Goal: Obtain resource: Download file/media

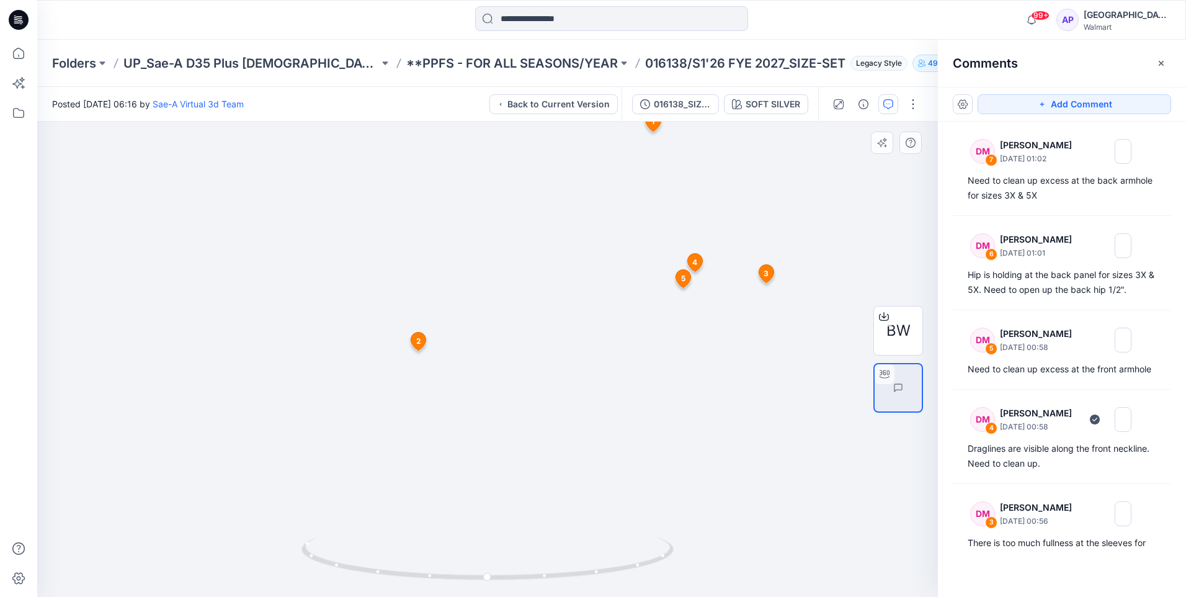
drag, startPoint x: 429, startPoint y: 508, endPoint x: 859, endPoint y: 501, distance: 429.3
click at [859, 501] on div "BW SOFT SILVER Loading... Material Properties Loading... 8 1 SA Sae-A Virtual 3…" at bounding box center [487, 359] width 901 height 475
drag, startPoint x: 829, startPoint y: 501, endPoint x: 386, endPoint y: 482, distance: 443.4
click at [386, 482] on div at bounding box center [487, 359] width 901 height 475
drag, startPoint x: 551, startPoint y: 573, endPoint x: 447, endPoint y: 558, distance: 105.4
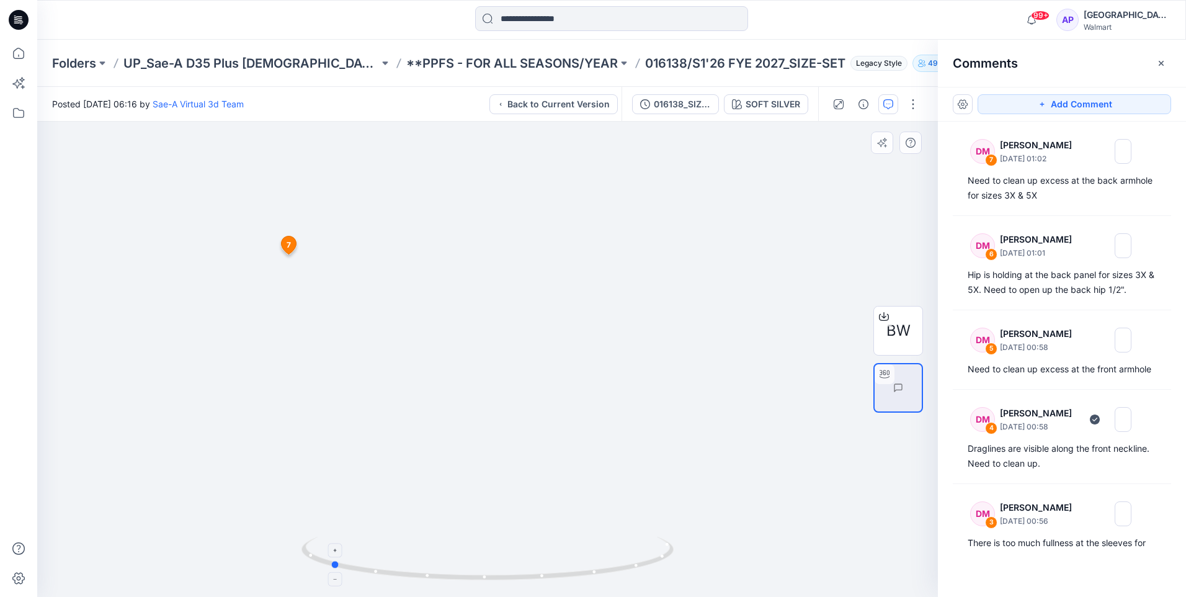
click at [447, 558] on icon at bounding box center [488, 560] width 375 height 47
click at [667, 104] on div "016138_SIZE-SET_TS PUFF SLV FLEECE SAEA 081925" at bounding box center [682, 104] width 57 height 14
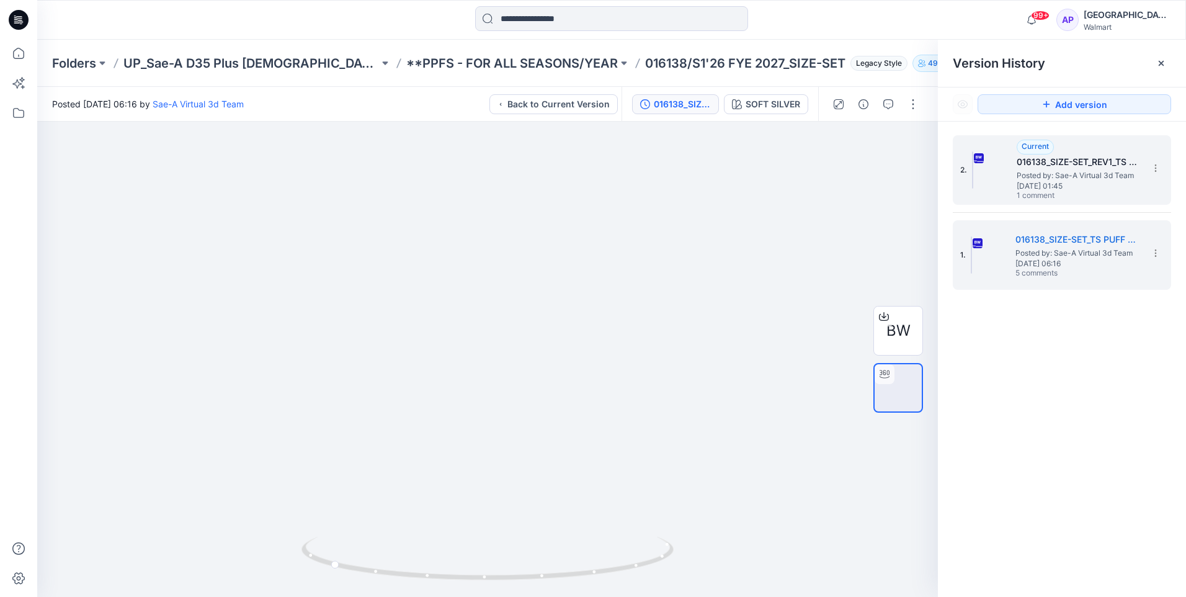
click at [1055, 174] on span "Posted by: Sae-A Virtual 3d Team" at bounding box center [1079, 175] width 124 height 12
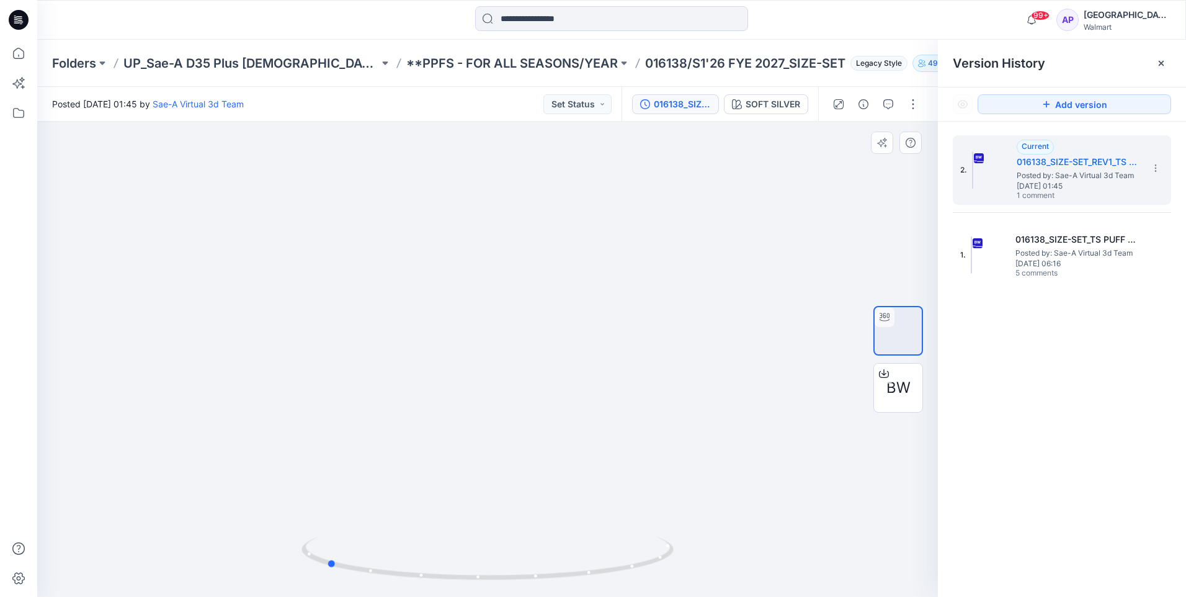
drag, startPoint x: 457, startPoint y: 522, endPoint x: 668, endPoint y: 507, distance: 211.4
click at [668, 507] on div at bounding box center [487, 359] width 901 height 475
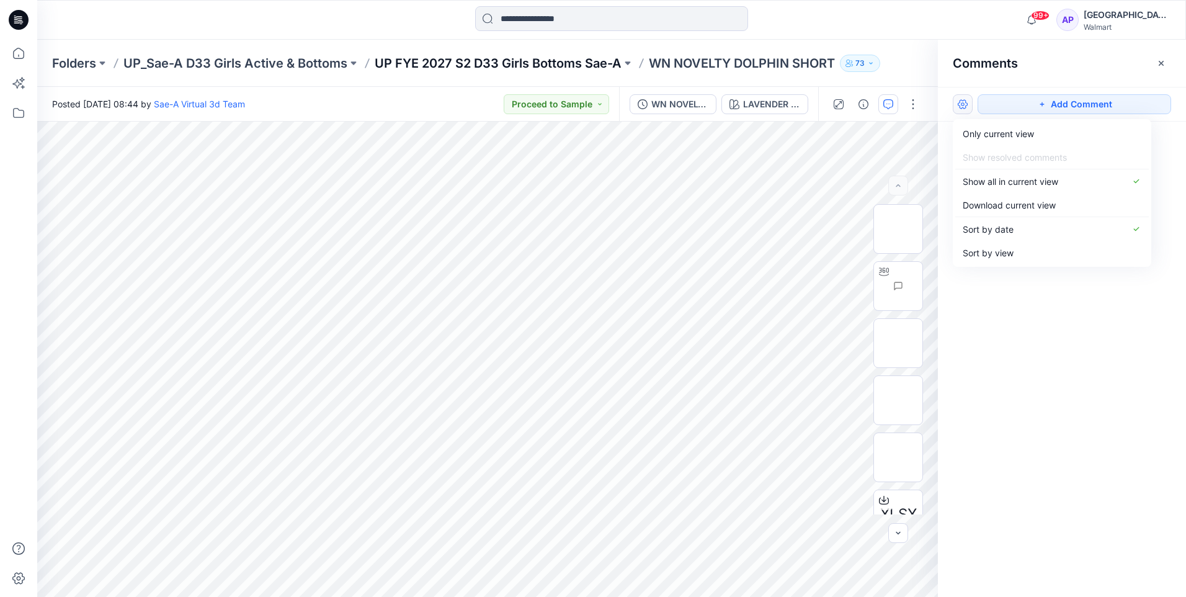
click at [445, 63] on p "UP FYE 2027 S2 D33 Girls Bottoms Sae-A" at bounding box center [498, 63] width 247 height 17
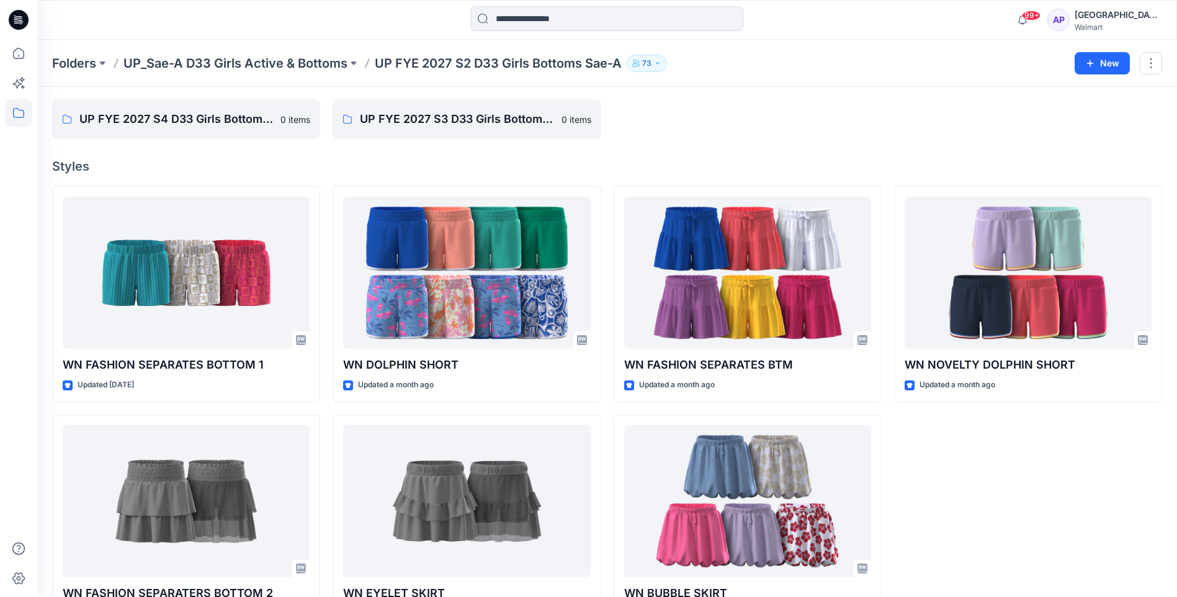
scroll to position [88, 0]
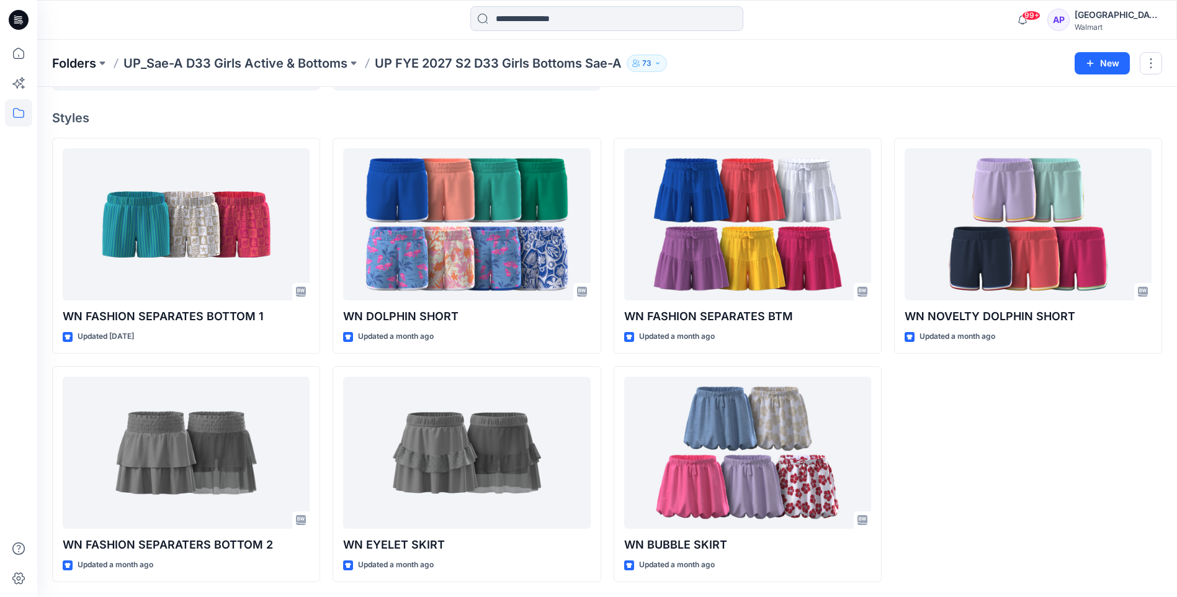
click at [86, 64] on p "Folders" at bounding box center [74, 63] width 44 height 17
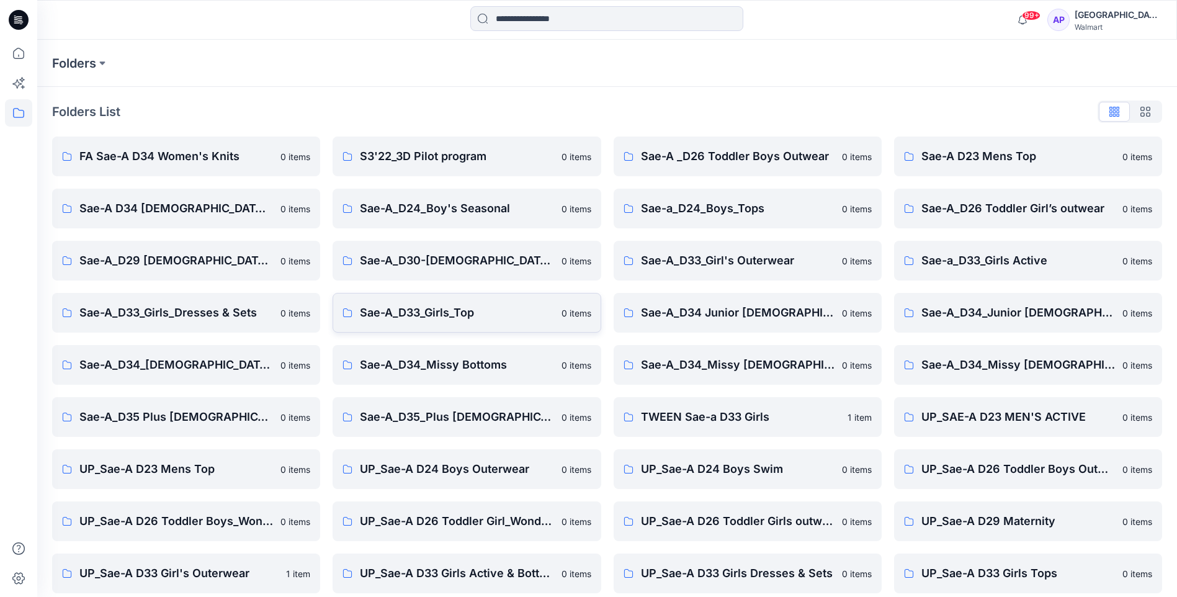
click at [424, 306] on p "Sae-A_D33_Girls_Top" at bounding box center [457, 312] width 194 height 17
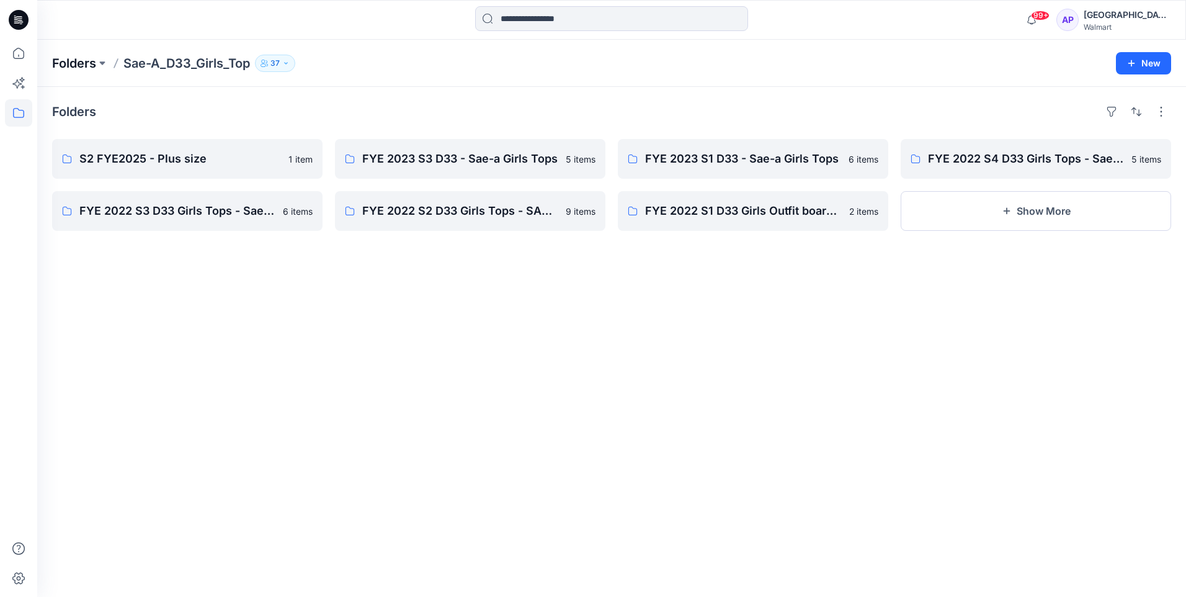
click at [80, 62] on p "Folders" at bounding box center [74, 63] width 44 height 17
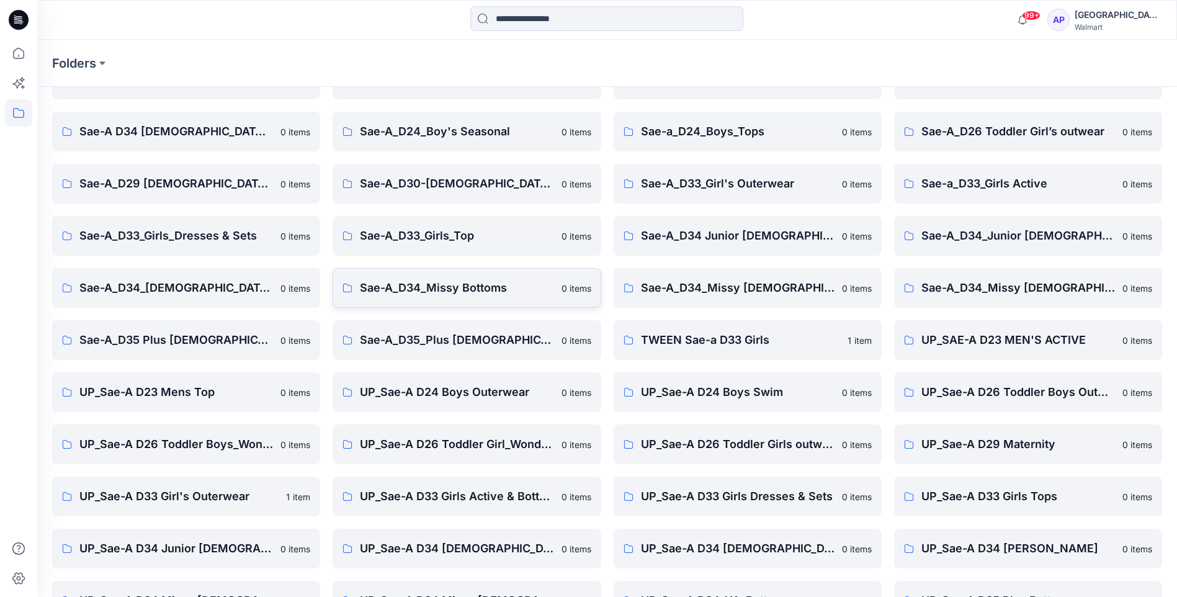
scroll to position [167, 0]
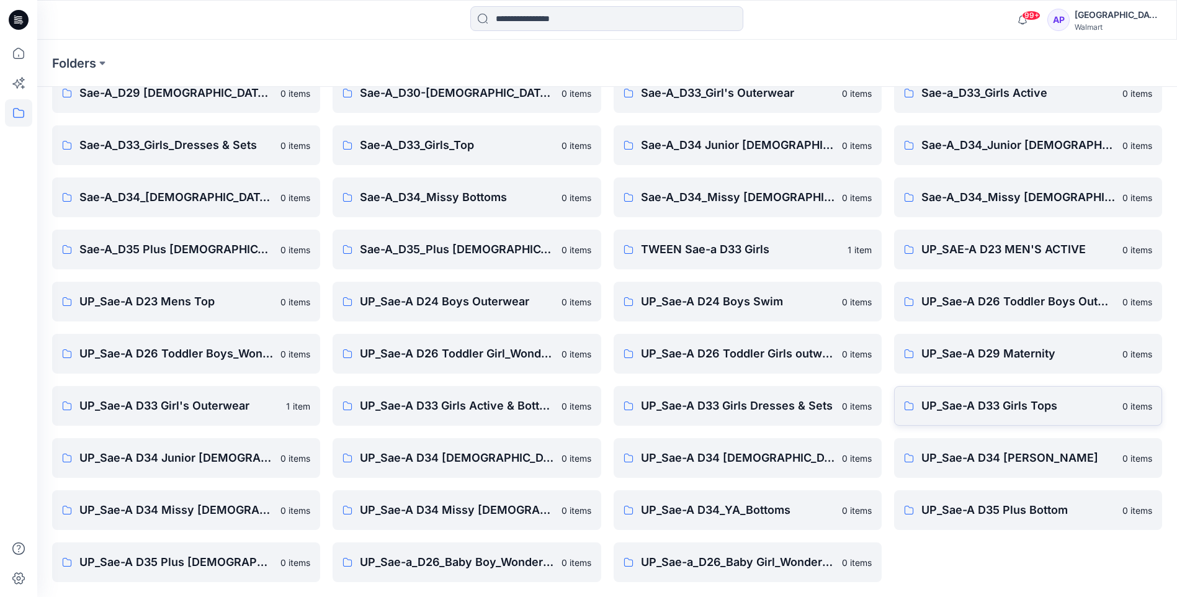
click at [1029, 410] on p "UP_Sae-A D33 Girls Tops" at bounding box center [1018, 405] width 194 height 17
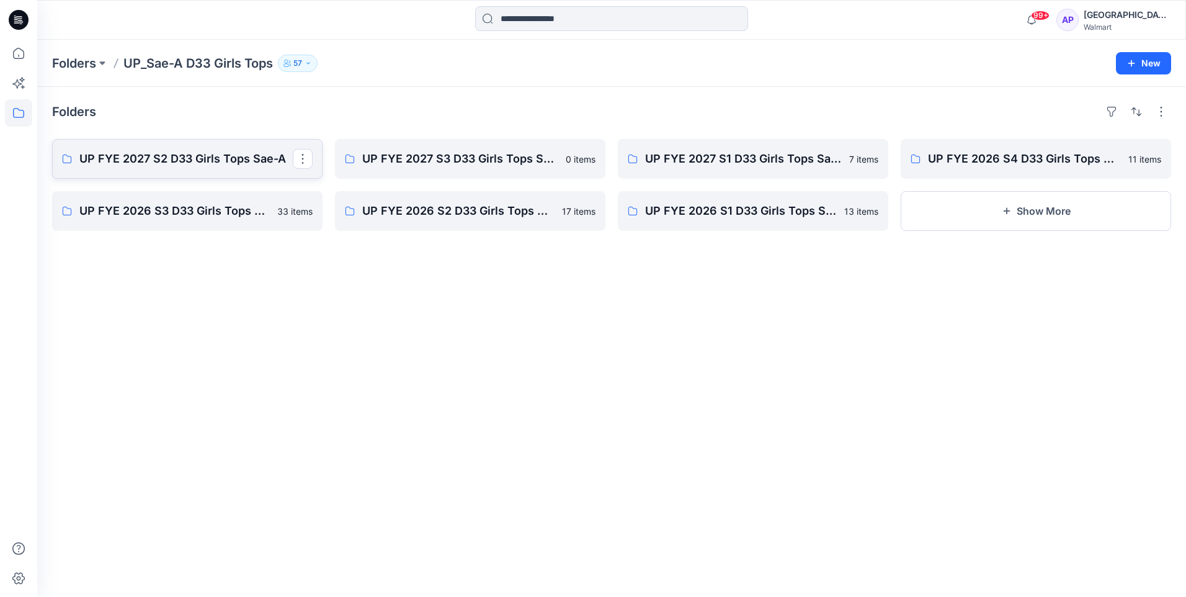
click at [246, 166] on p "UP FYE 2027 S2 D33 Girls Tops Sae-A" at bounding box center [185, 158] width 213 height 17
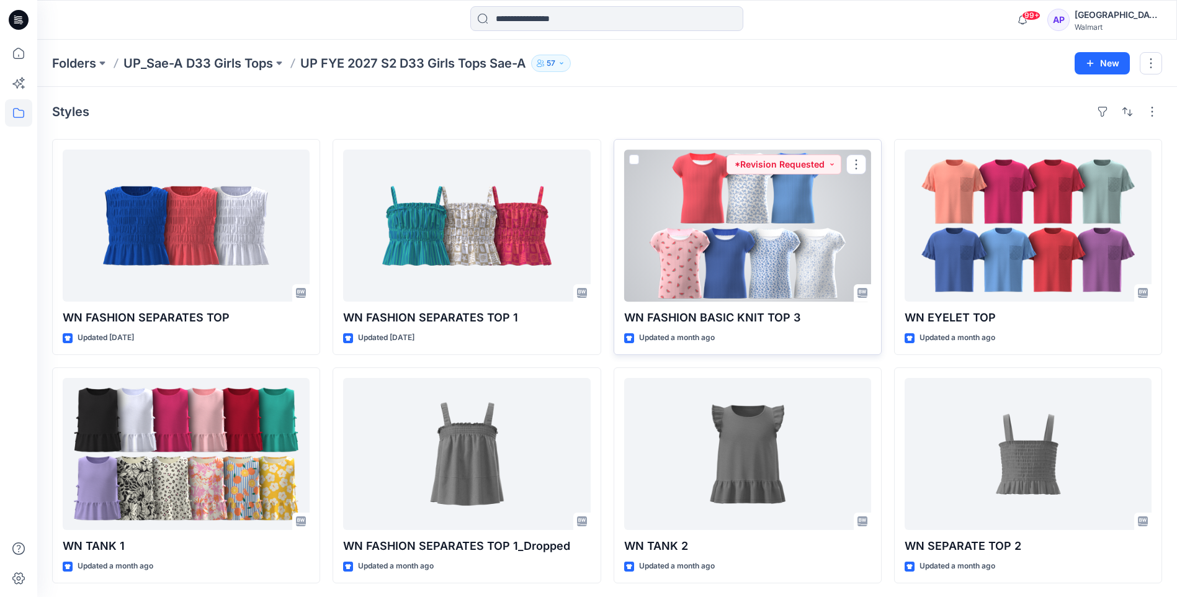
scroll to position [1, 0]
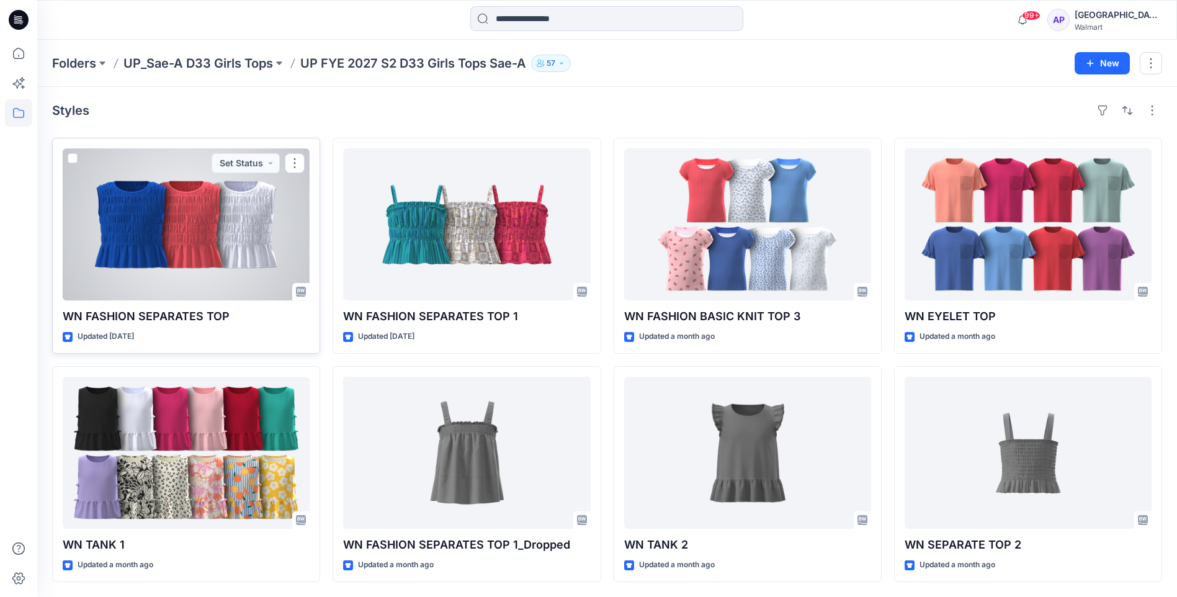
click at [184, 253] on div at bounding box center [186, 224] width 247 height 152
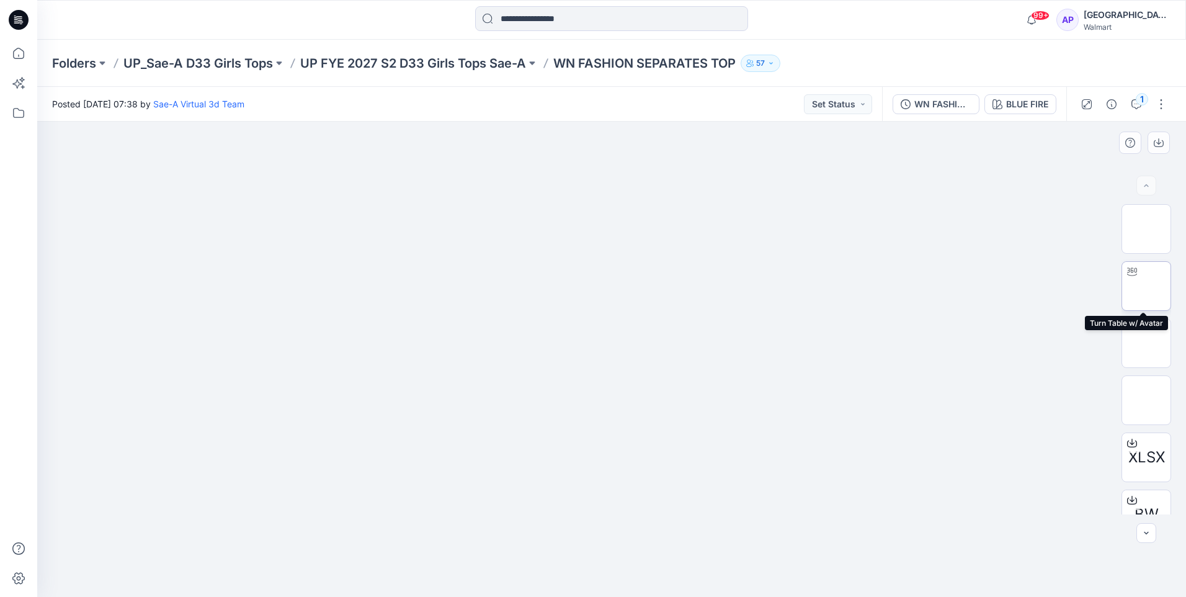
click at [1146, 286] on img at bounding box center [1146, 286] width 0 height 0
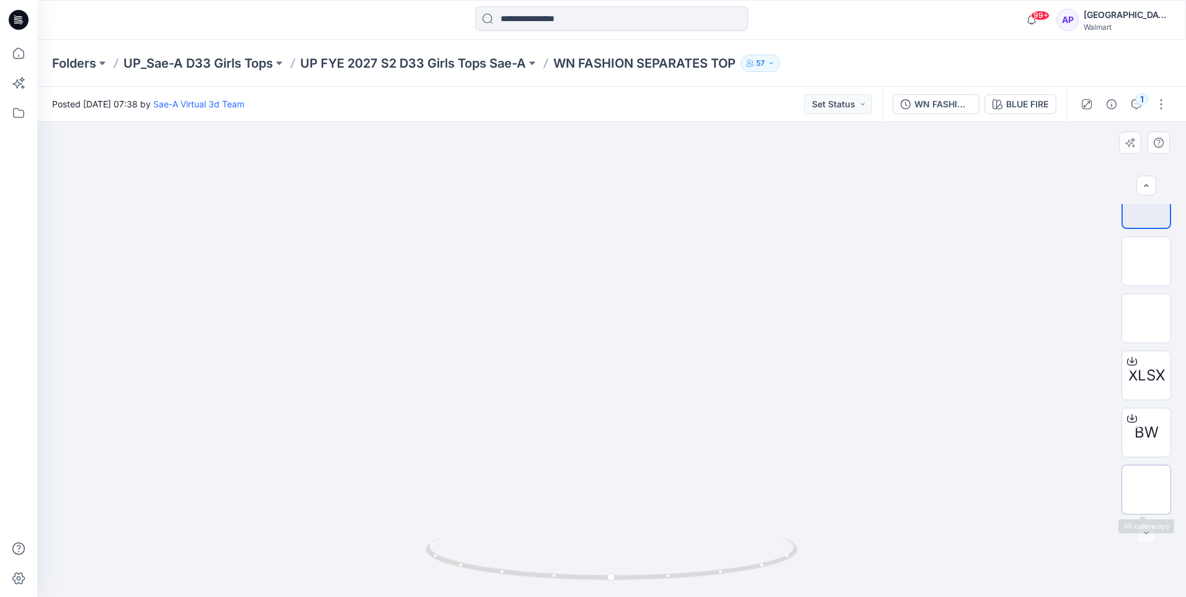
click at [1146, 489] on img at bounding box center [1146, 489] width 0 height 0
click at [1146, 204] on img at bounding box center [1146, 204] width 0 height 0
click at [998, 102] on icon "button" at bounding box center [998, 104] width 10 height 10
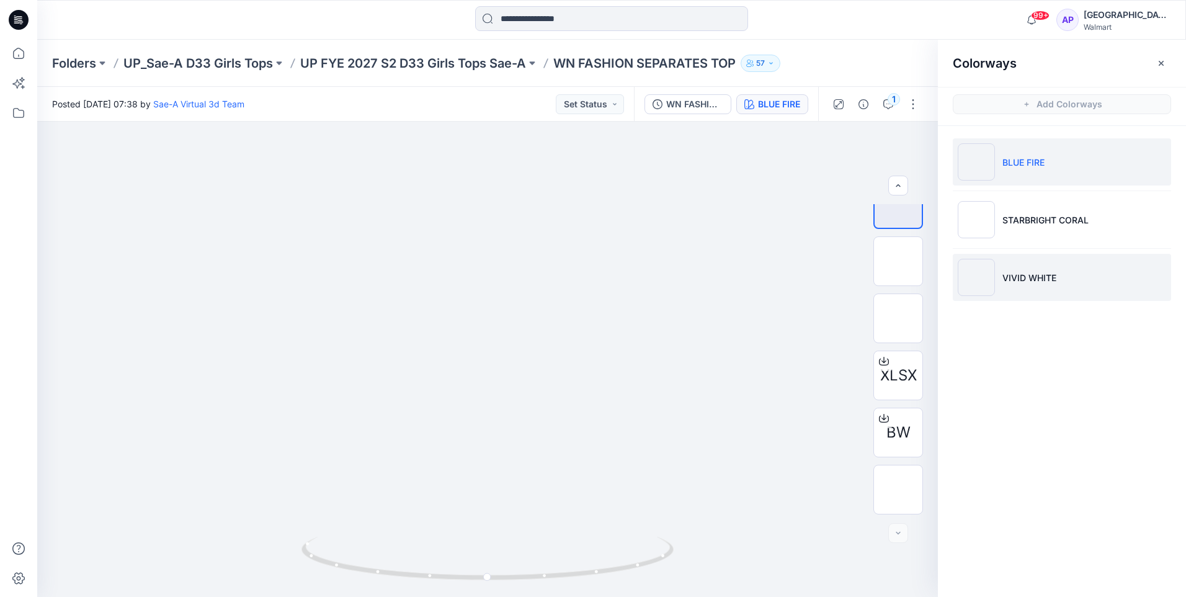
click at [1032, 270] on li "VIVID WHITE" at bounding box center [1062, 277] width 218 height 47
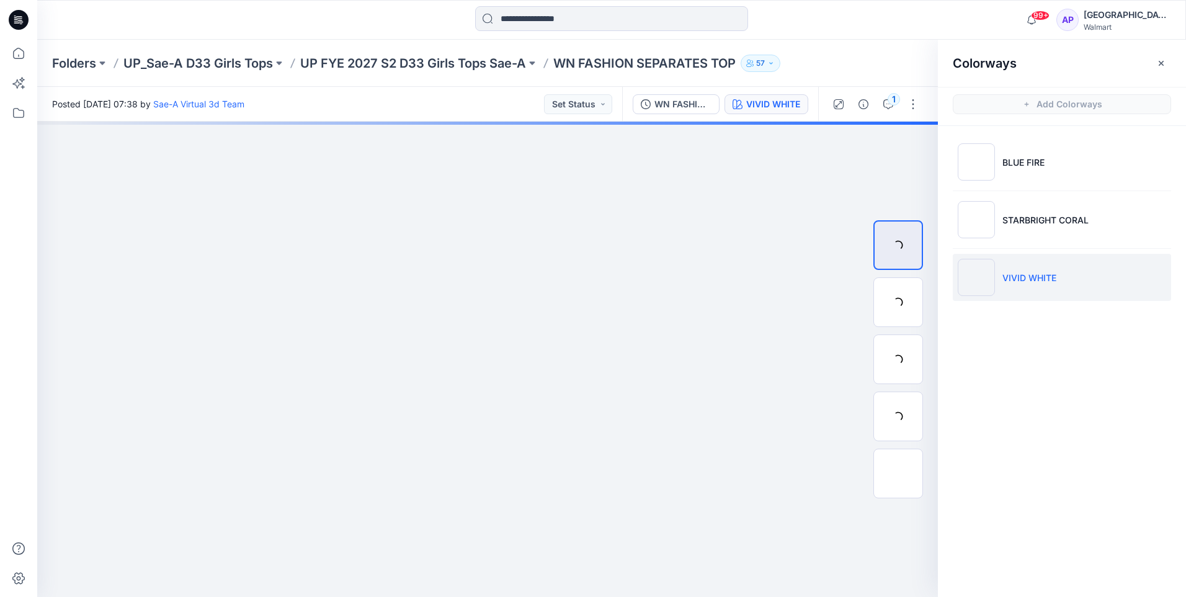
scroll to position [0, 0]
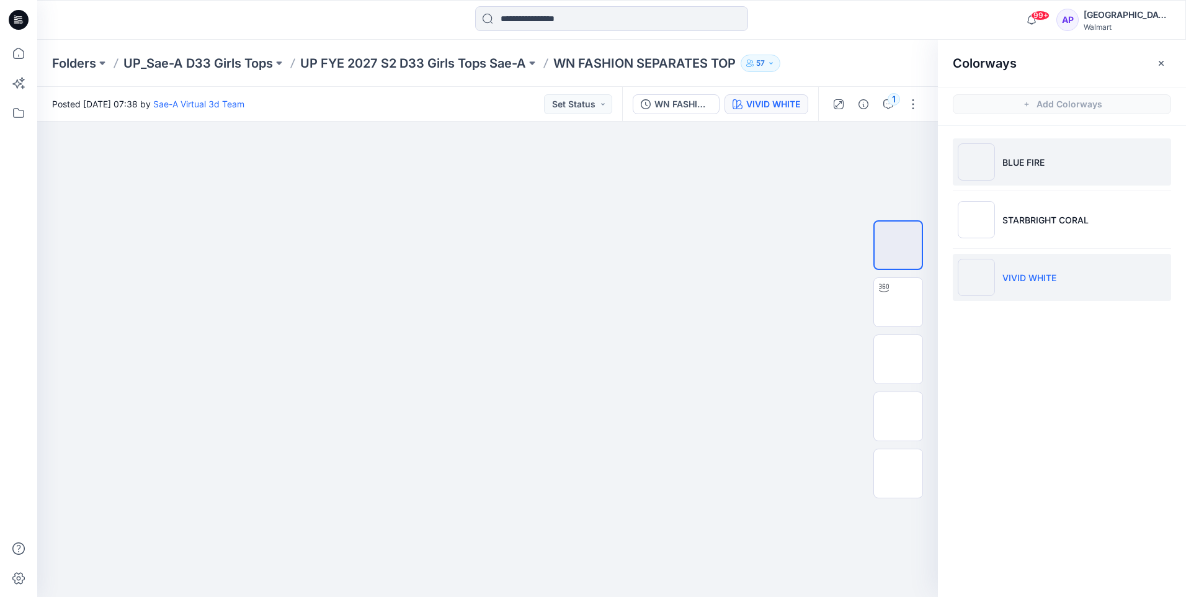
click at [1021, 162] on p "BLUE FIRE" at bounding box center [1023, 162] width 42 height 13
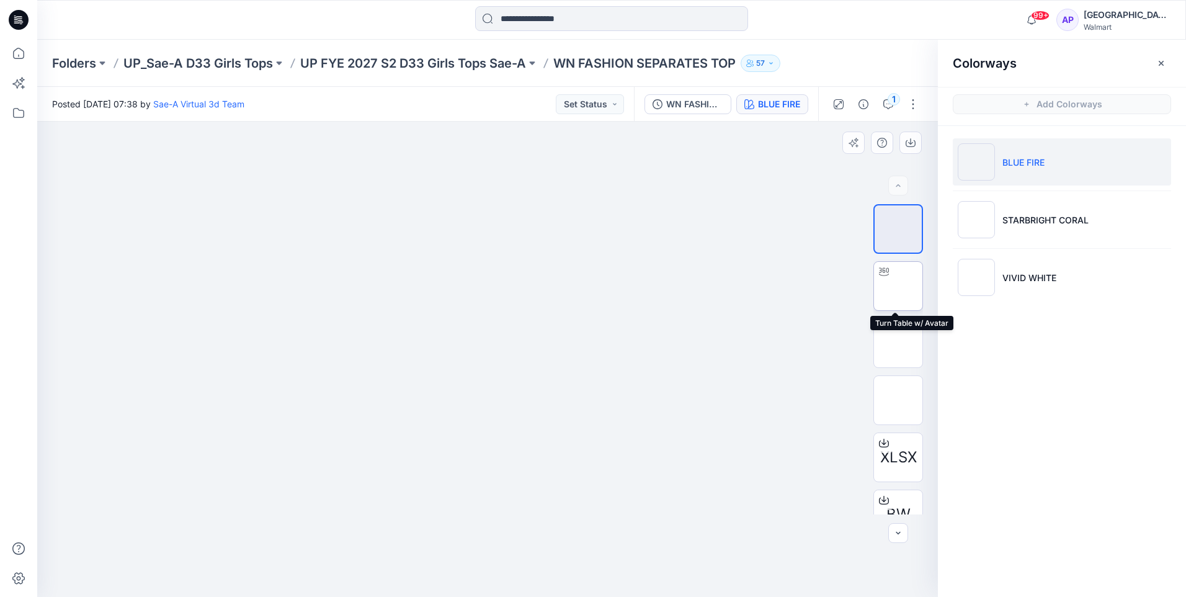
click at [898, 286] on img at bounding box center [898, 286] width 0 height 0
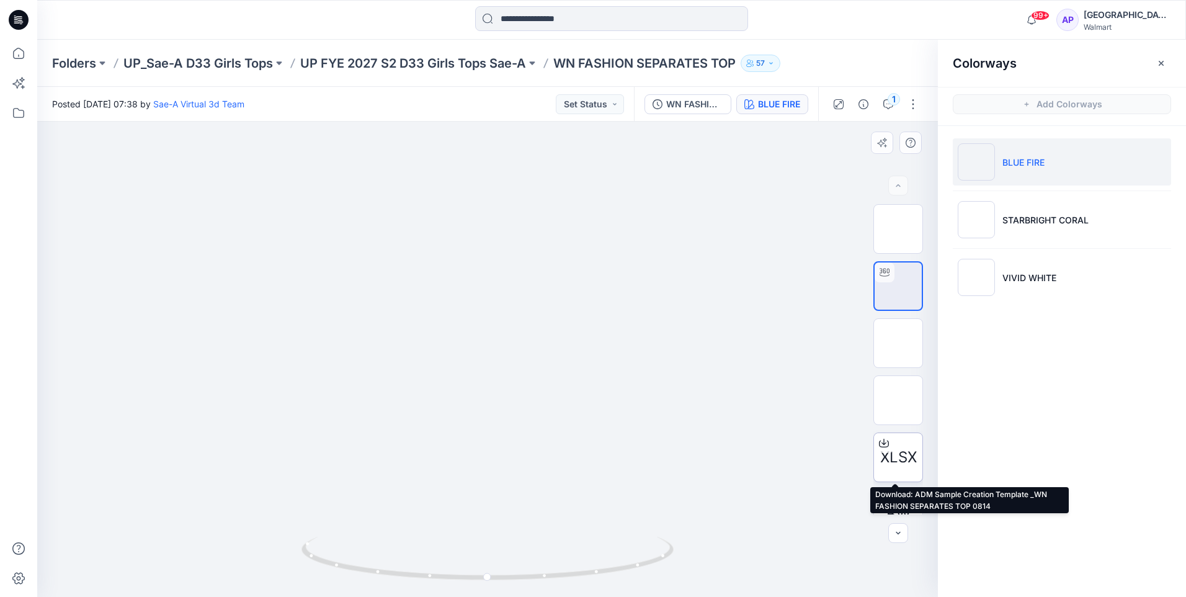
click at [902, 455] on span "XLSX" at bounding box center [898, 457] width 37 height 22
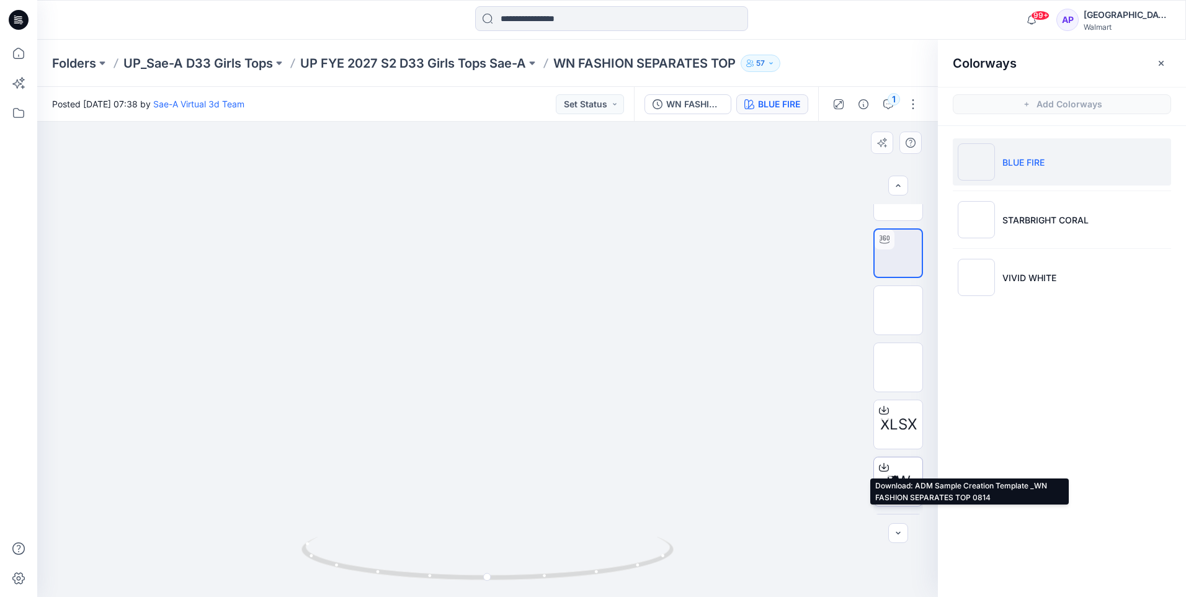
scroll to position [62, 0]
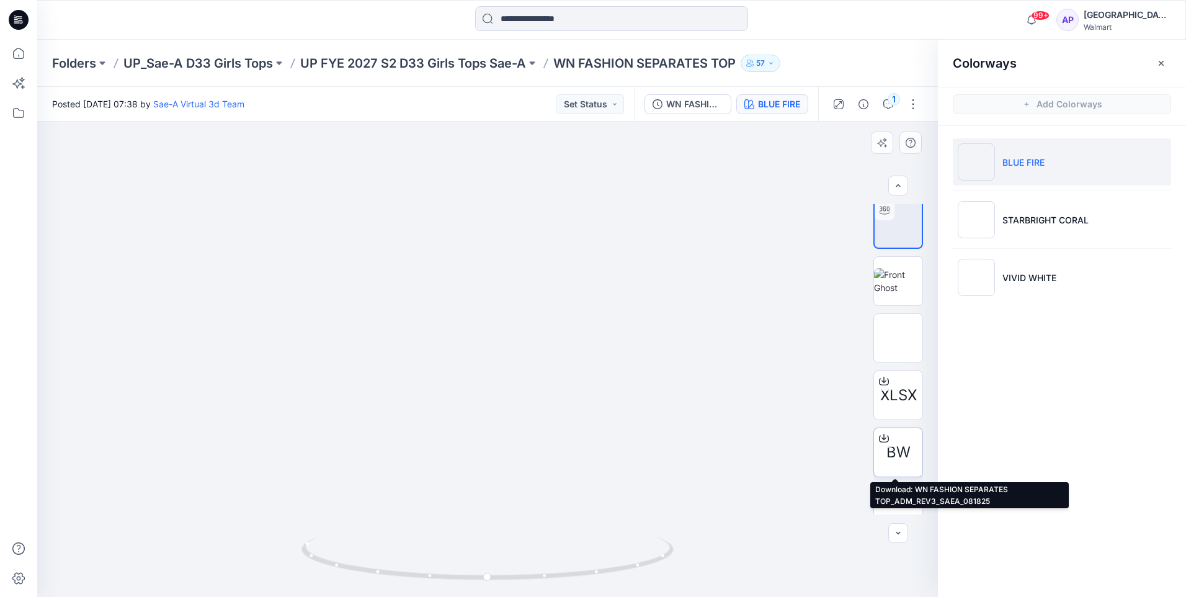
click at [900, 461] on span "BW" at bounding box center [898, 452] width 24 height 22
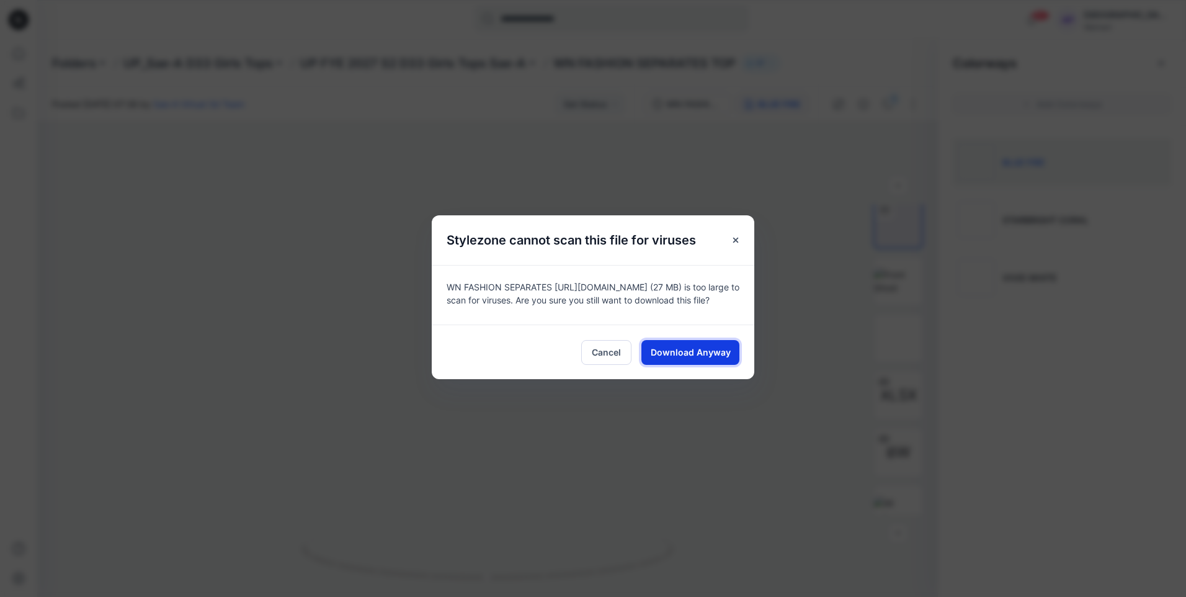
click at [664, 355] on span "Download Anyway" at bounding box center [691, 352] width 80 height 13
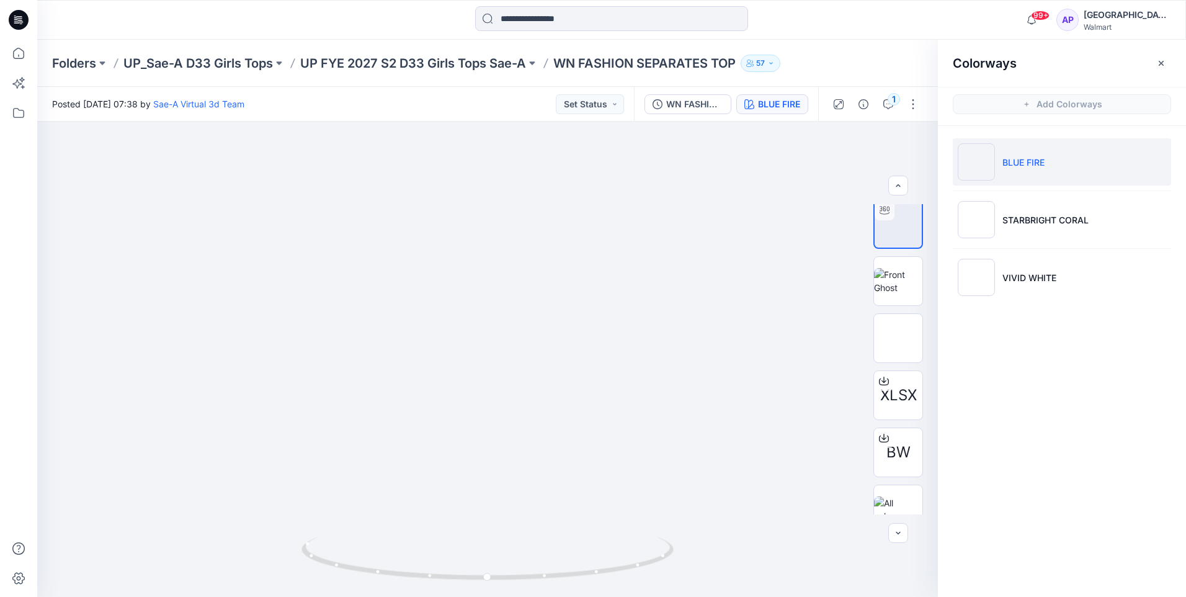
click at [1126, 427] on div "Colorways Add Colorways BLUE FIRE STARBRIGHT CORAL VIVID WHITE" at bounding box center [1062, 318] width 248 height 557
